Goal: Check status: Check status

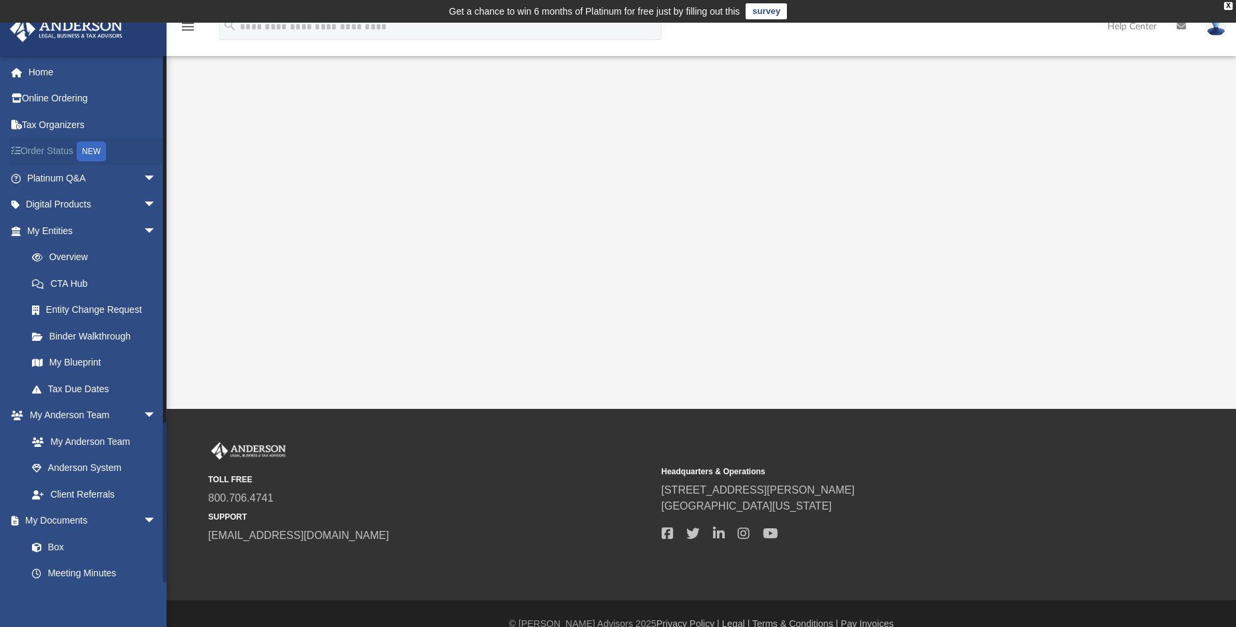
click at [48, 151] on link "Order Status NEW" at bounding box center [92, 151] width 167 height 27
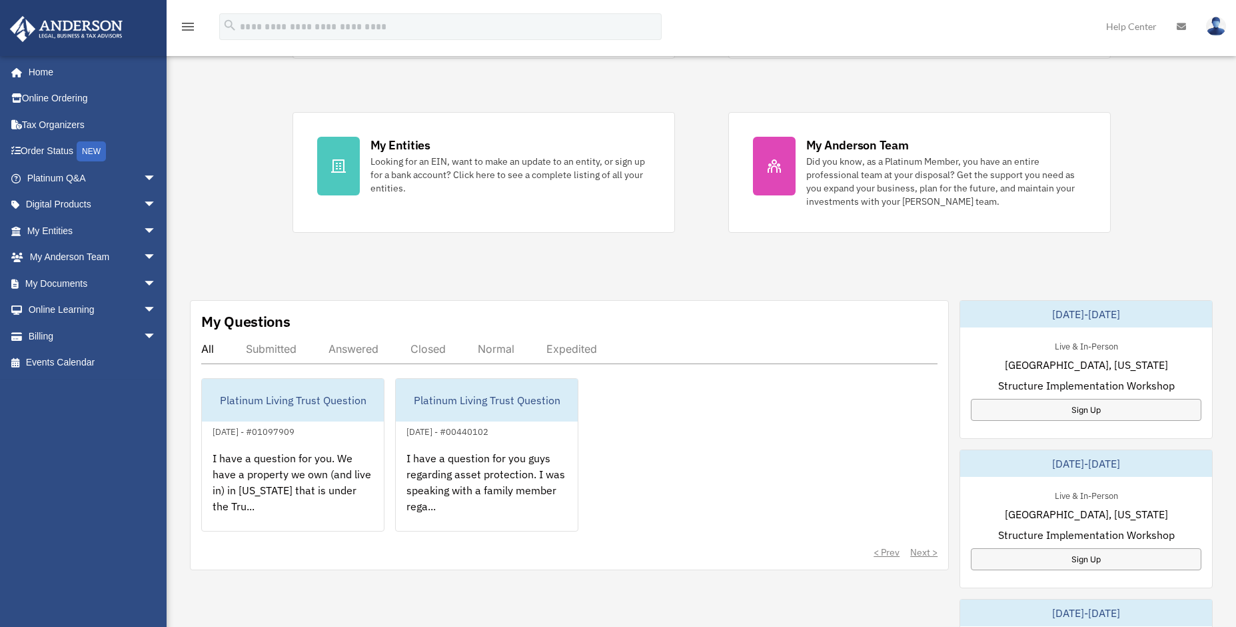
scroll to position [267, 0]
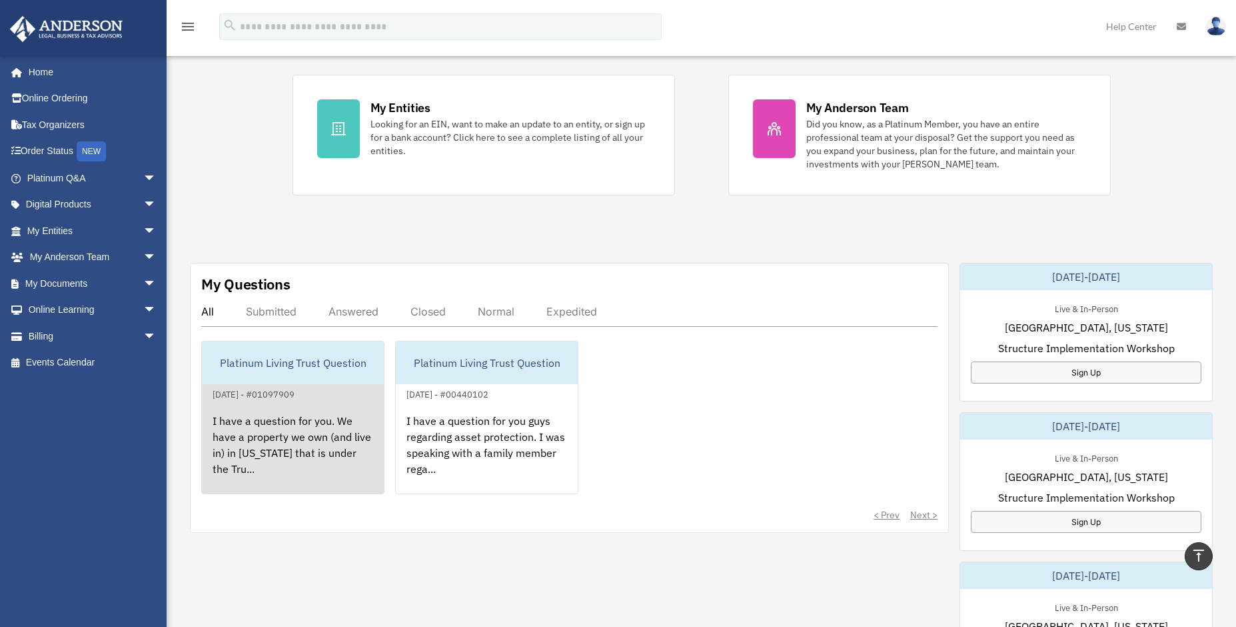
click at [291, 425] on div "I have a question for you. We have a property we own (and live in) in [US_STATE…" at bounding box center [293, 454] width 182 height 104
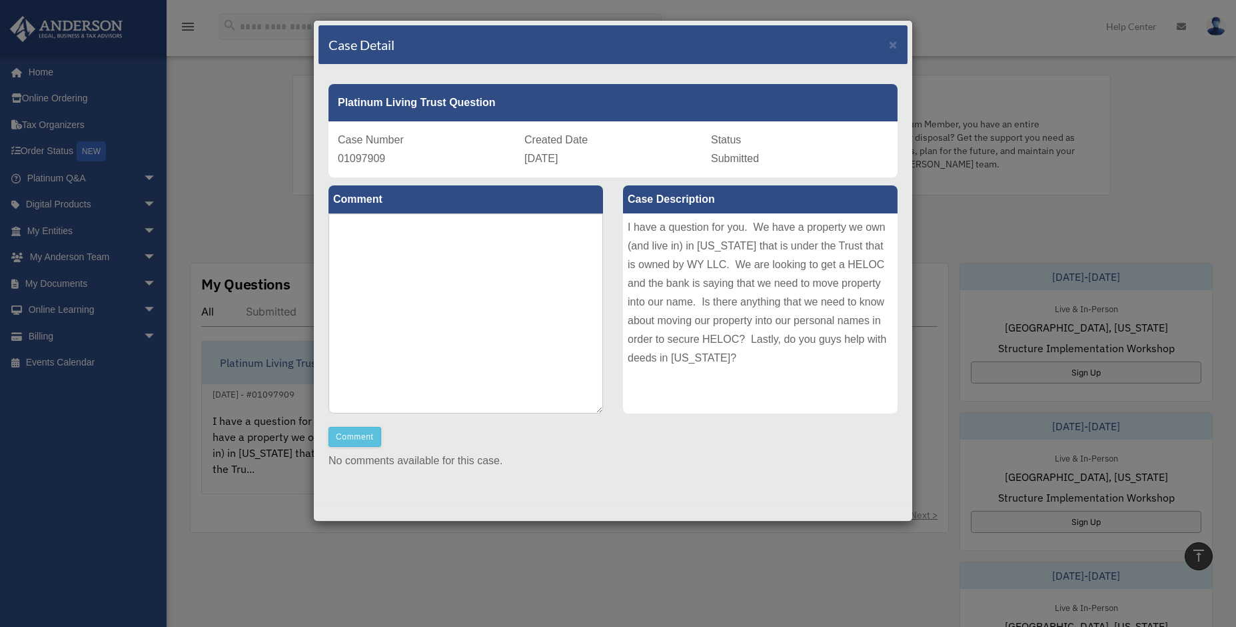
click at [137, 287] on div "Case Detail × Platinum Living Trust Question Case Number 01097909 Created Date …" at bounding box center [618, 313] width 1236 height 627
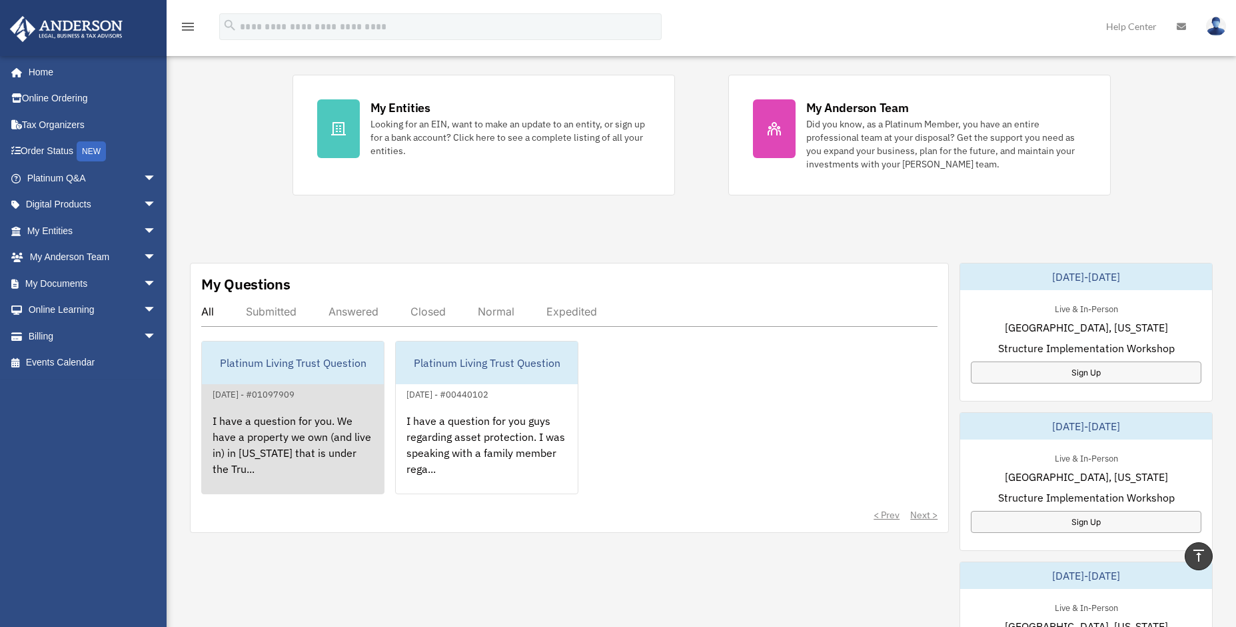
click at [303, 363] on div "Platinum Living Trust Question" at bounding box center [293, 362] width 182 height 43
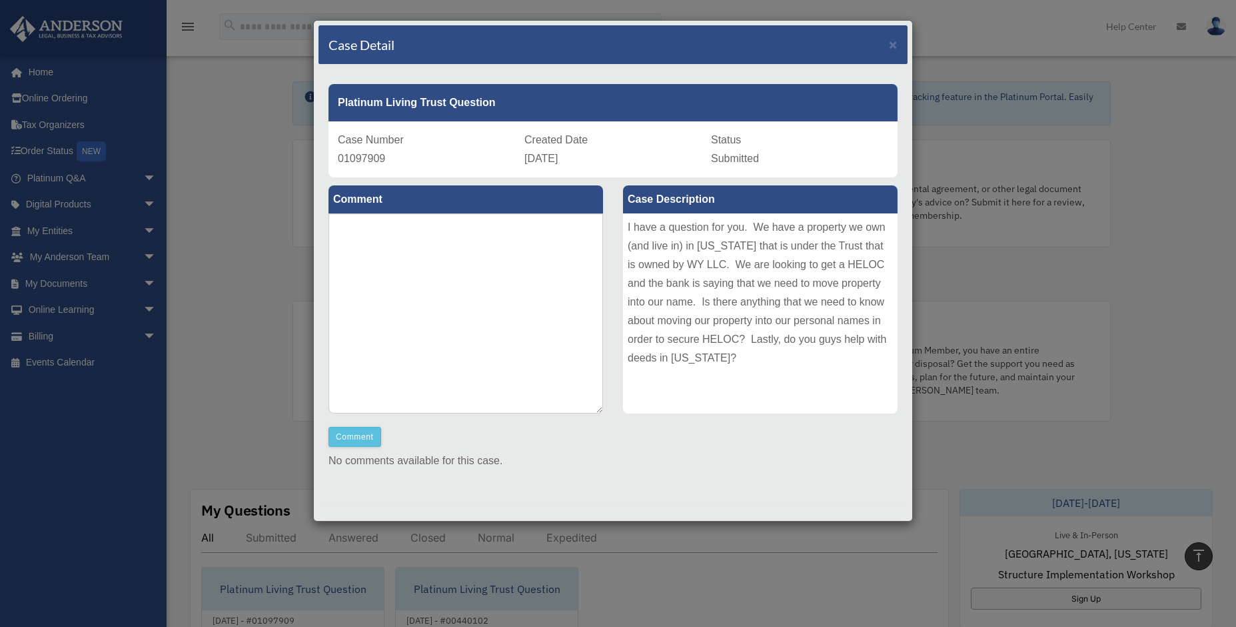
scroll to position [0, 0]
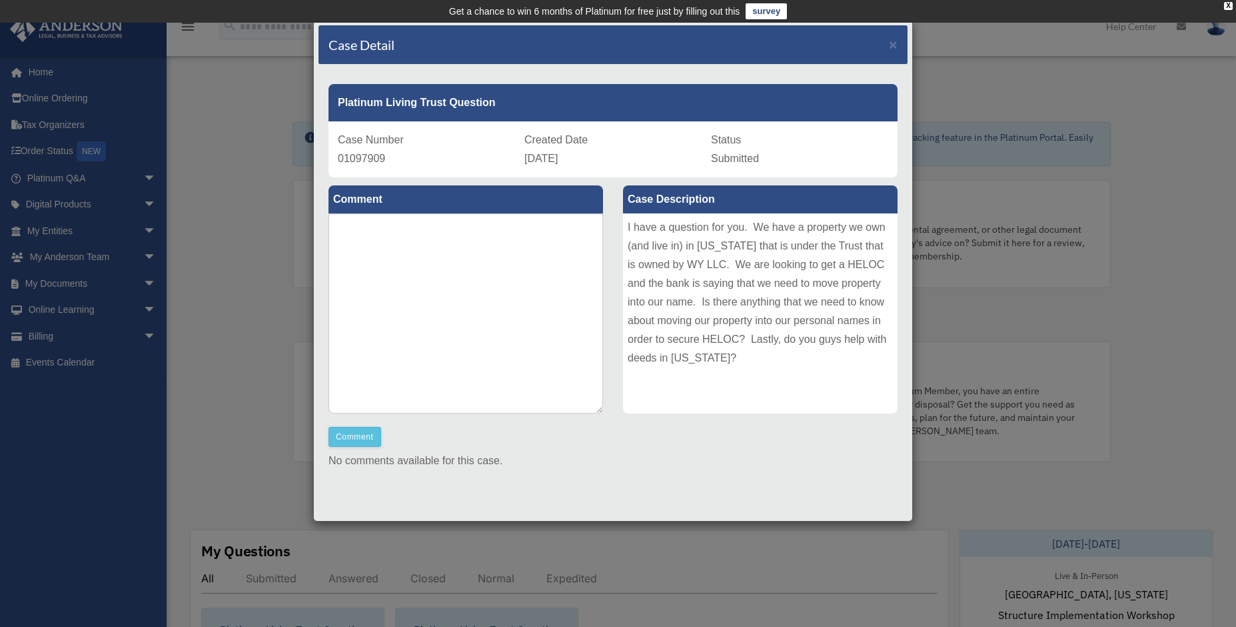
click at [225, 109] on div "Case Detail × Platinum Living Trust Question Case Number 01097909 Created Date …" at bounding box center [618, 313] width 1236 height 627
